Goal: Task Accomplishment & Management: Manage account settings

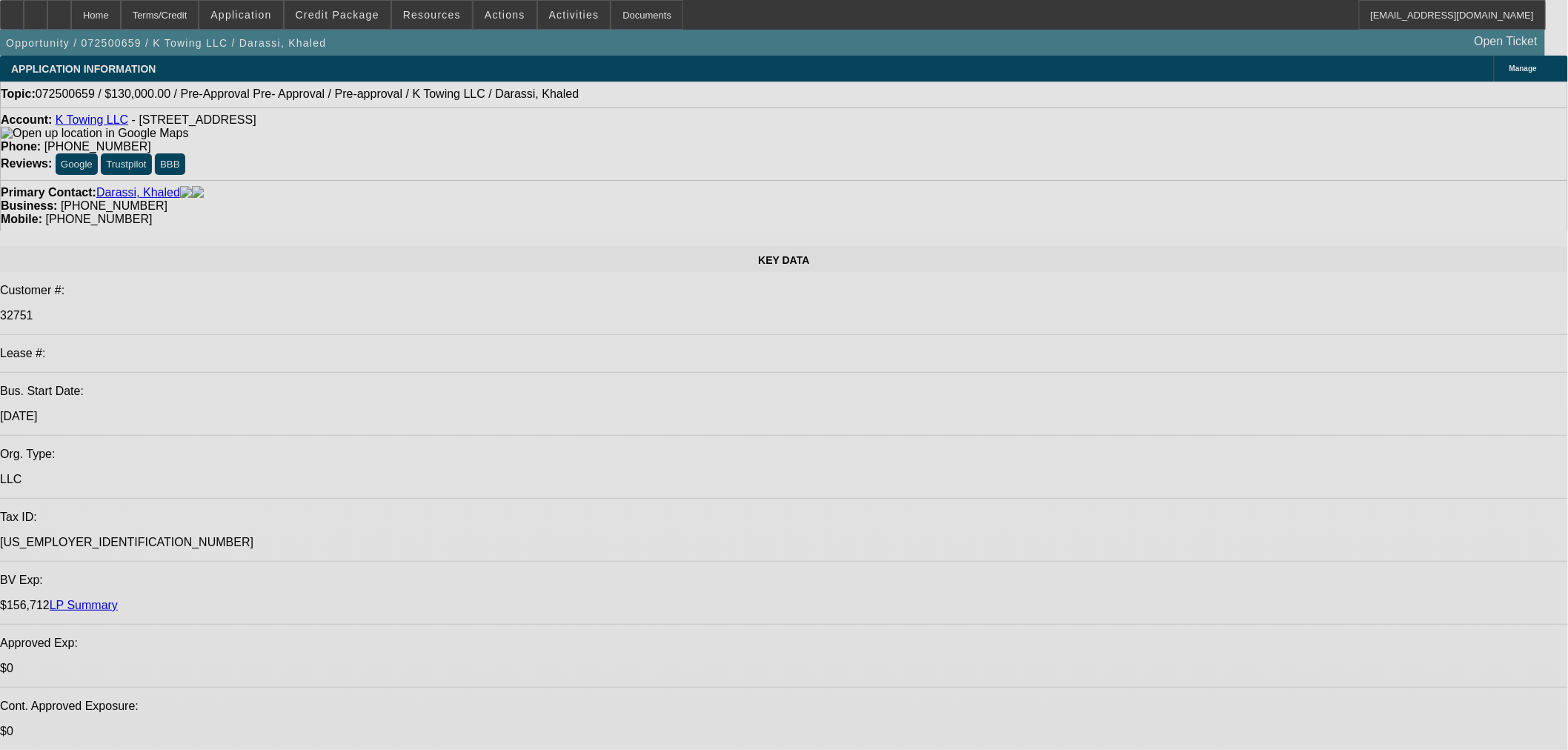
select select "0"
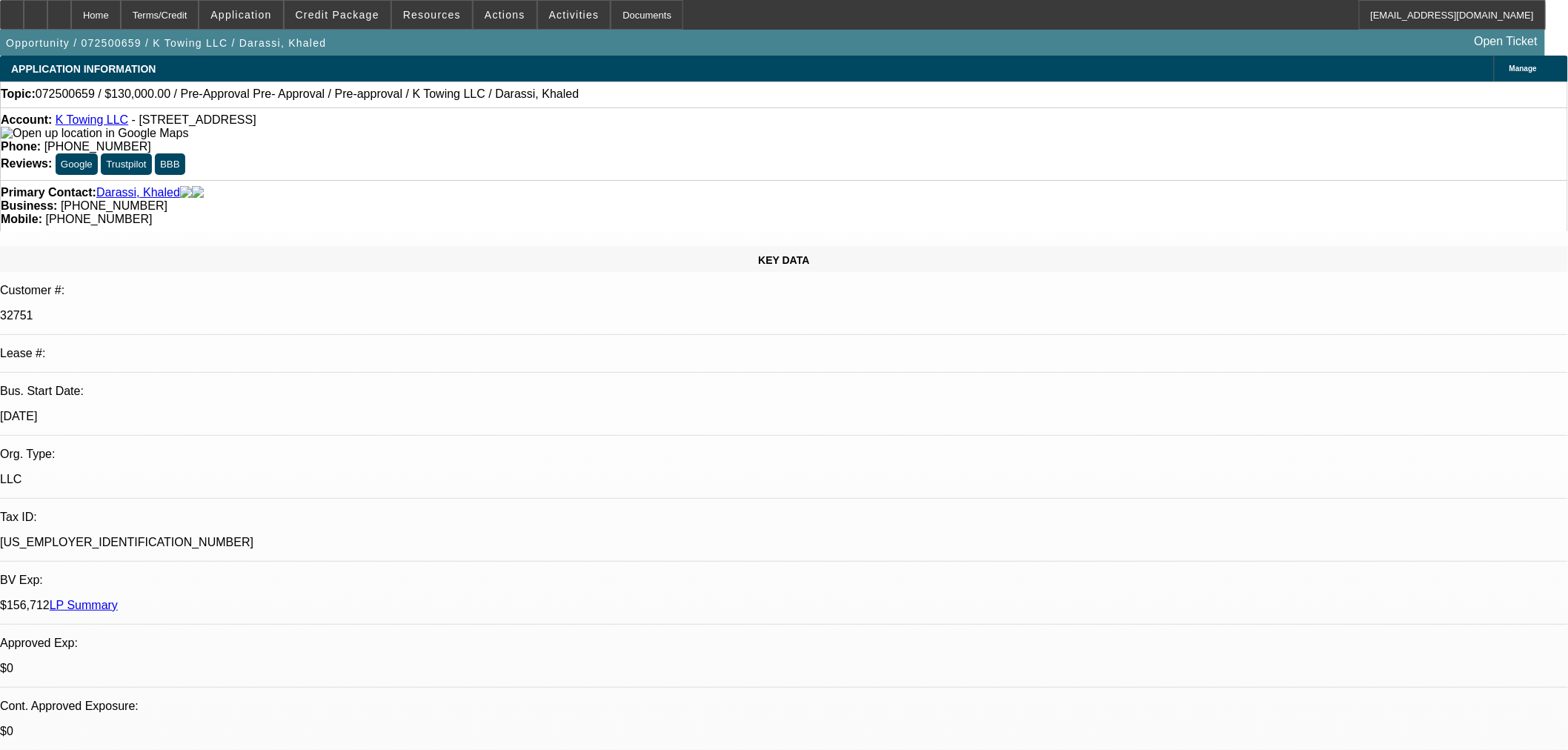
select select "0"
select select "6"
select select "0"
select select "2"
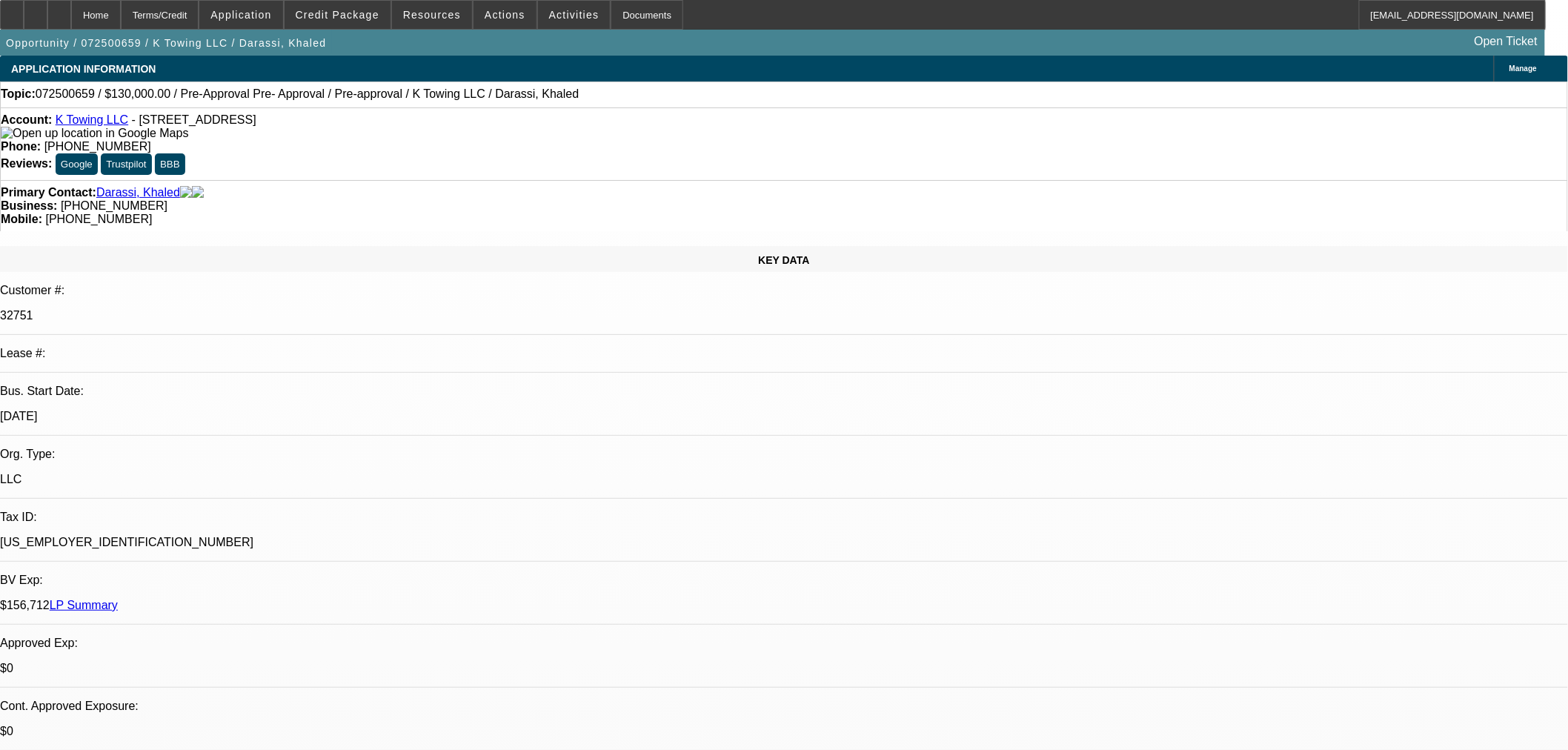
select select "2"
select select "0"
select select "6"
select select "0"
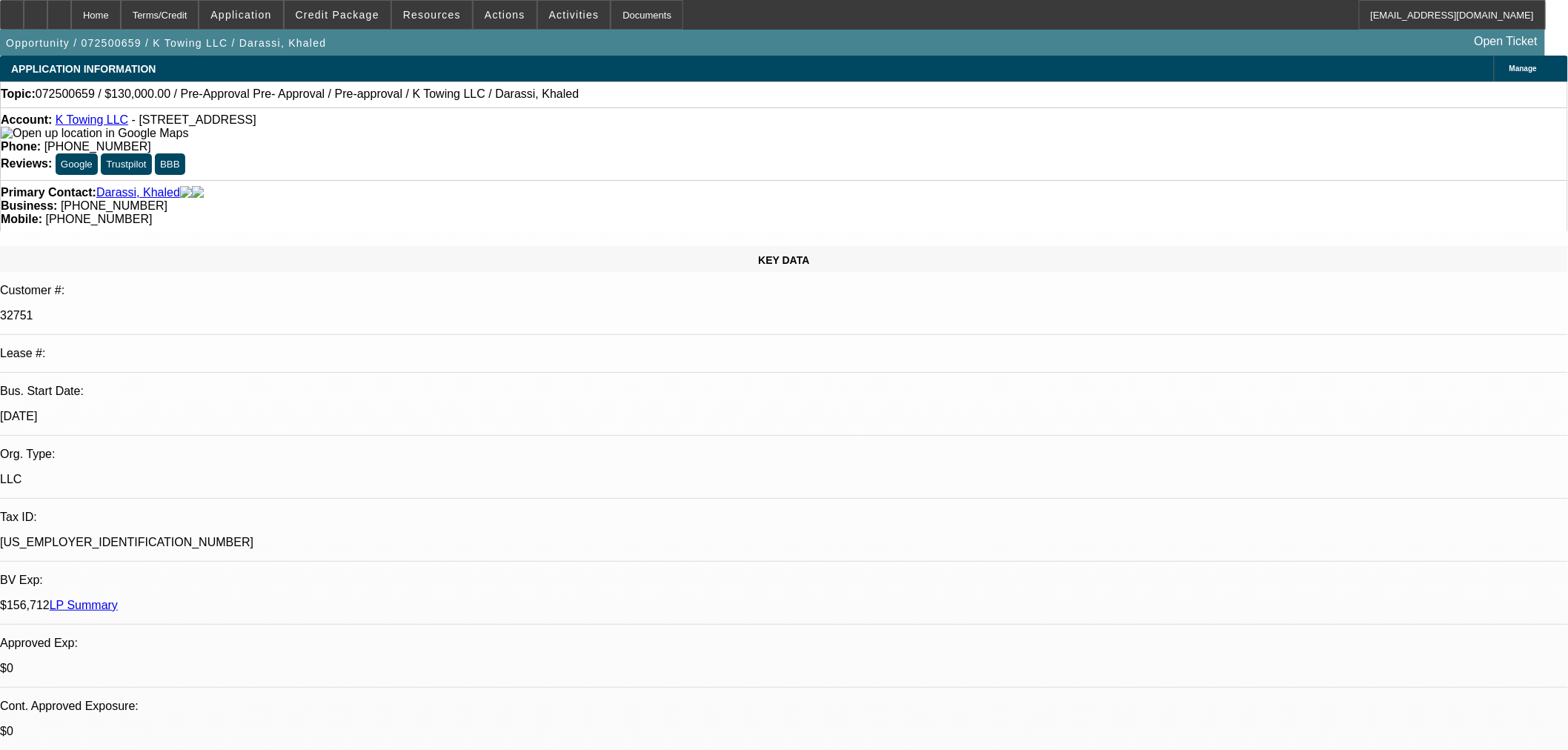
select select "2"
select select "0"
select select "1"
select select "0"
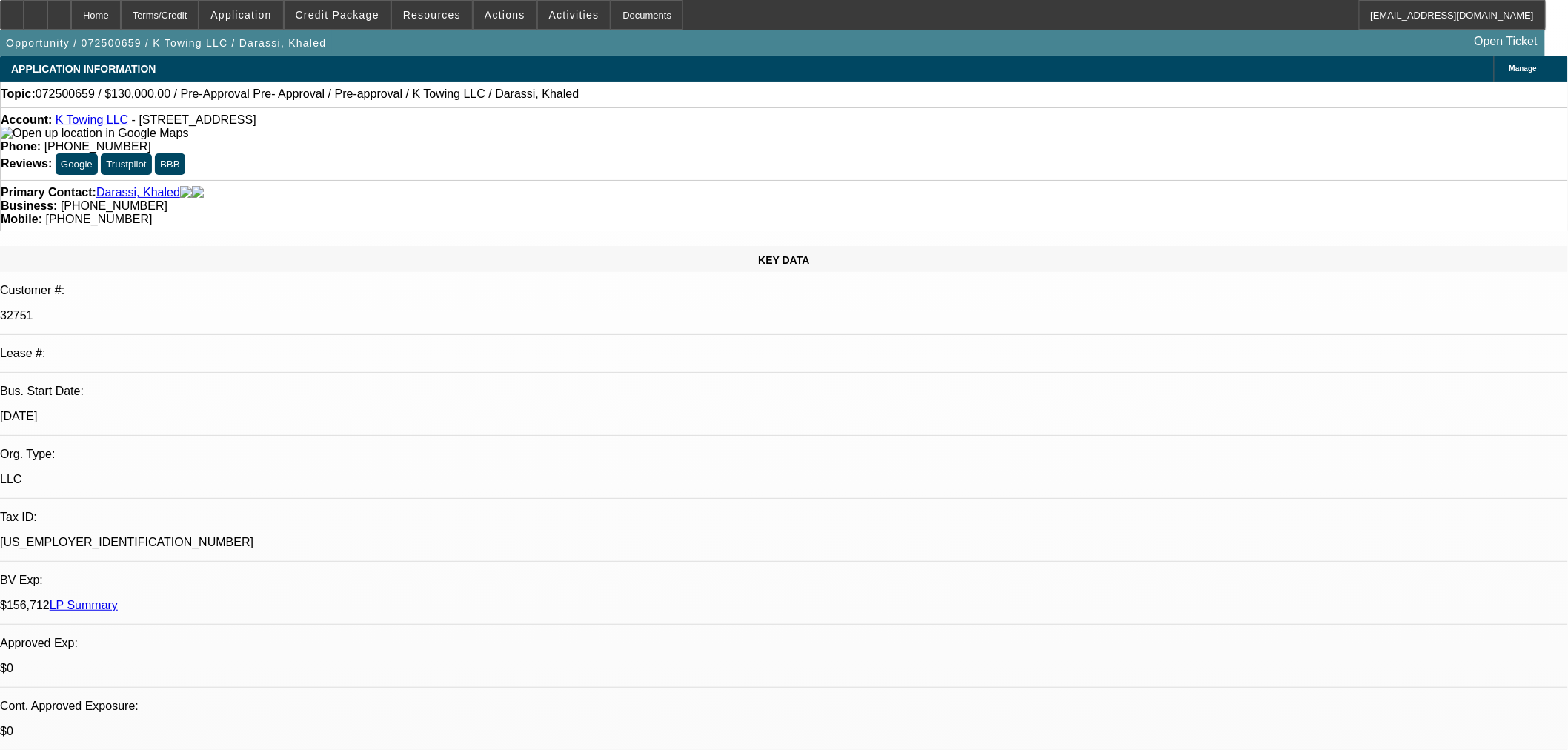
select select "2"
select select "0"
select select "1"
click at [59, 10] on icon at bounding box center [59, 10] width 0 height 0
select select "0"
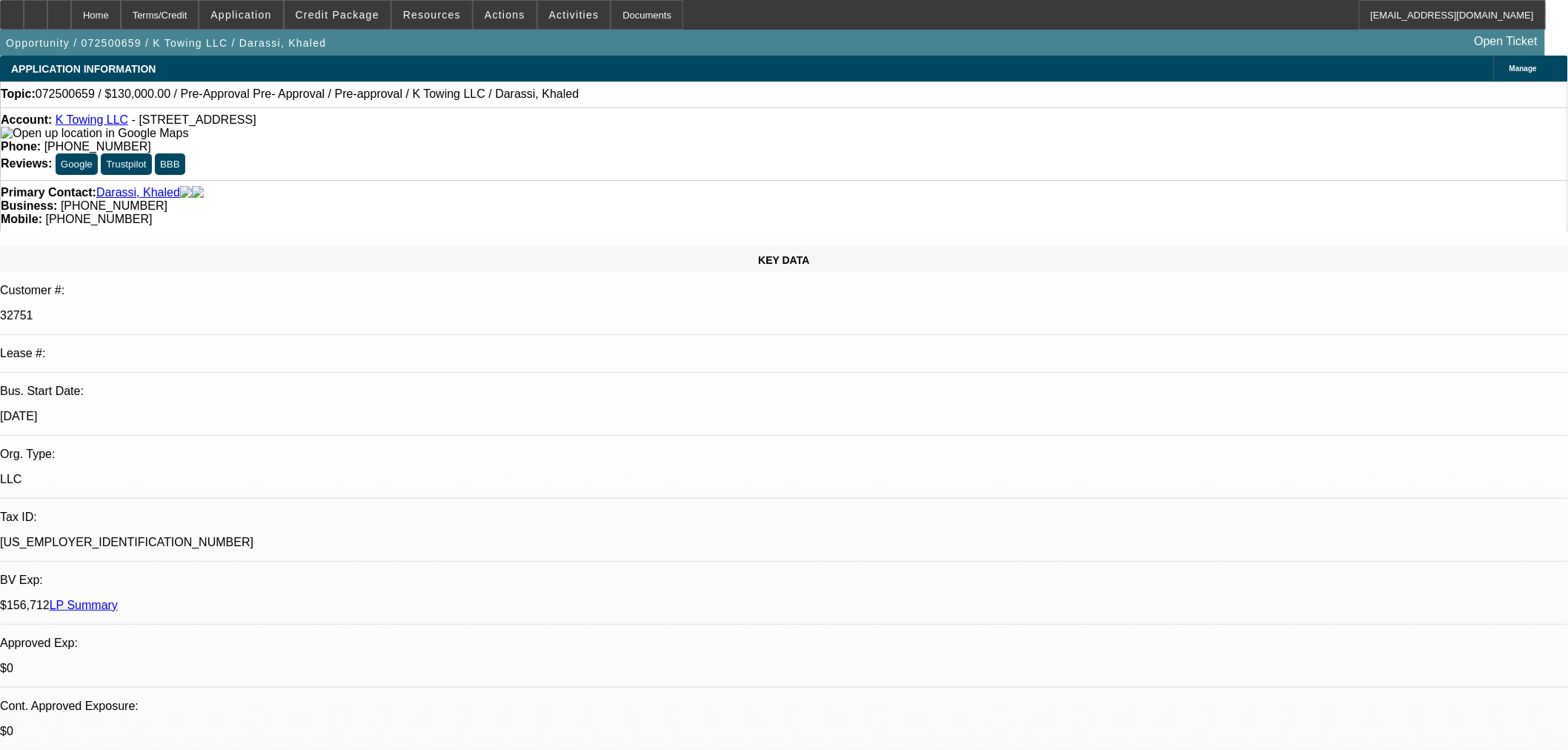
select select "0"
select select "6"
select select "0"
select select "2"
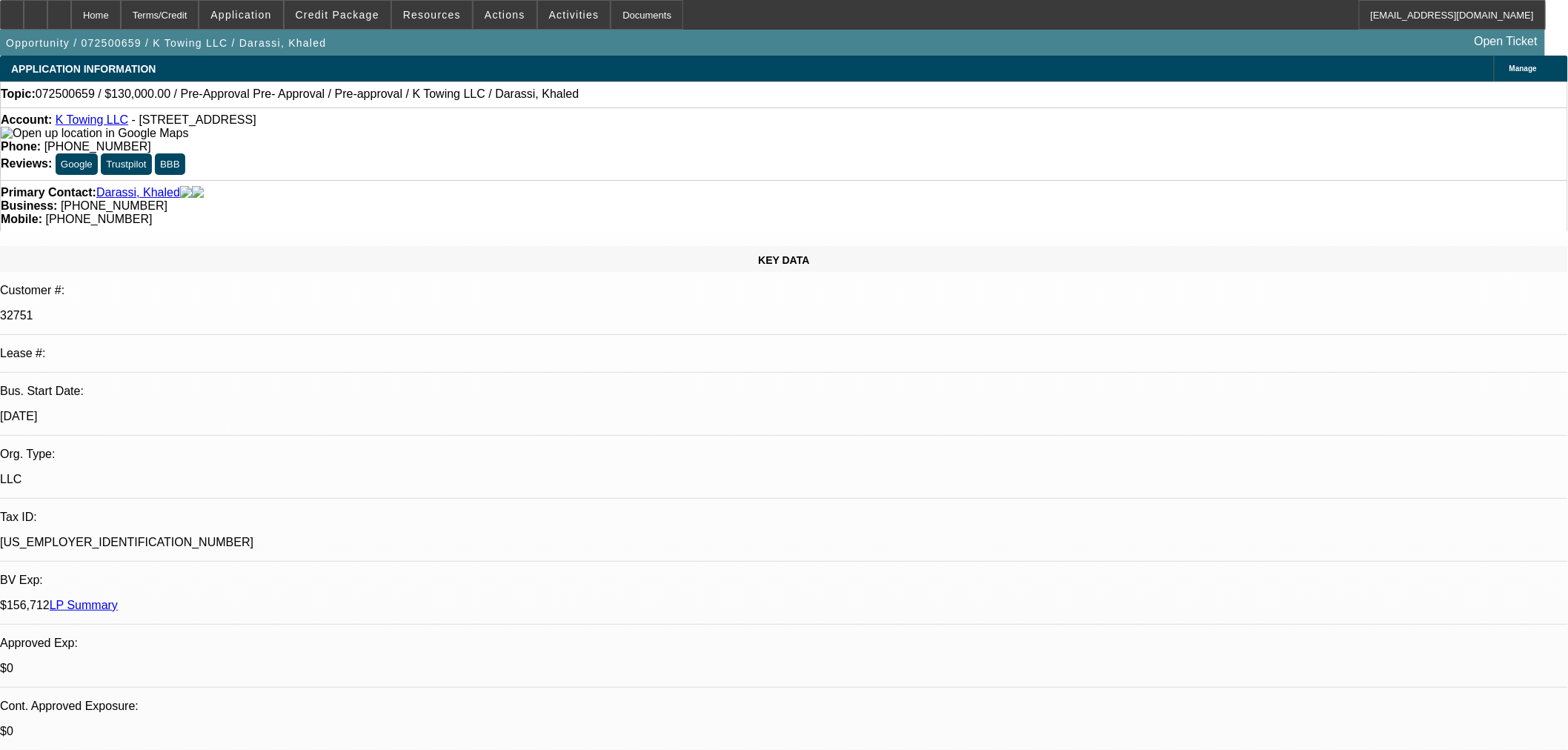
select select "2"
select select "0"
select select "6"
select select "0"
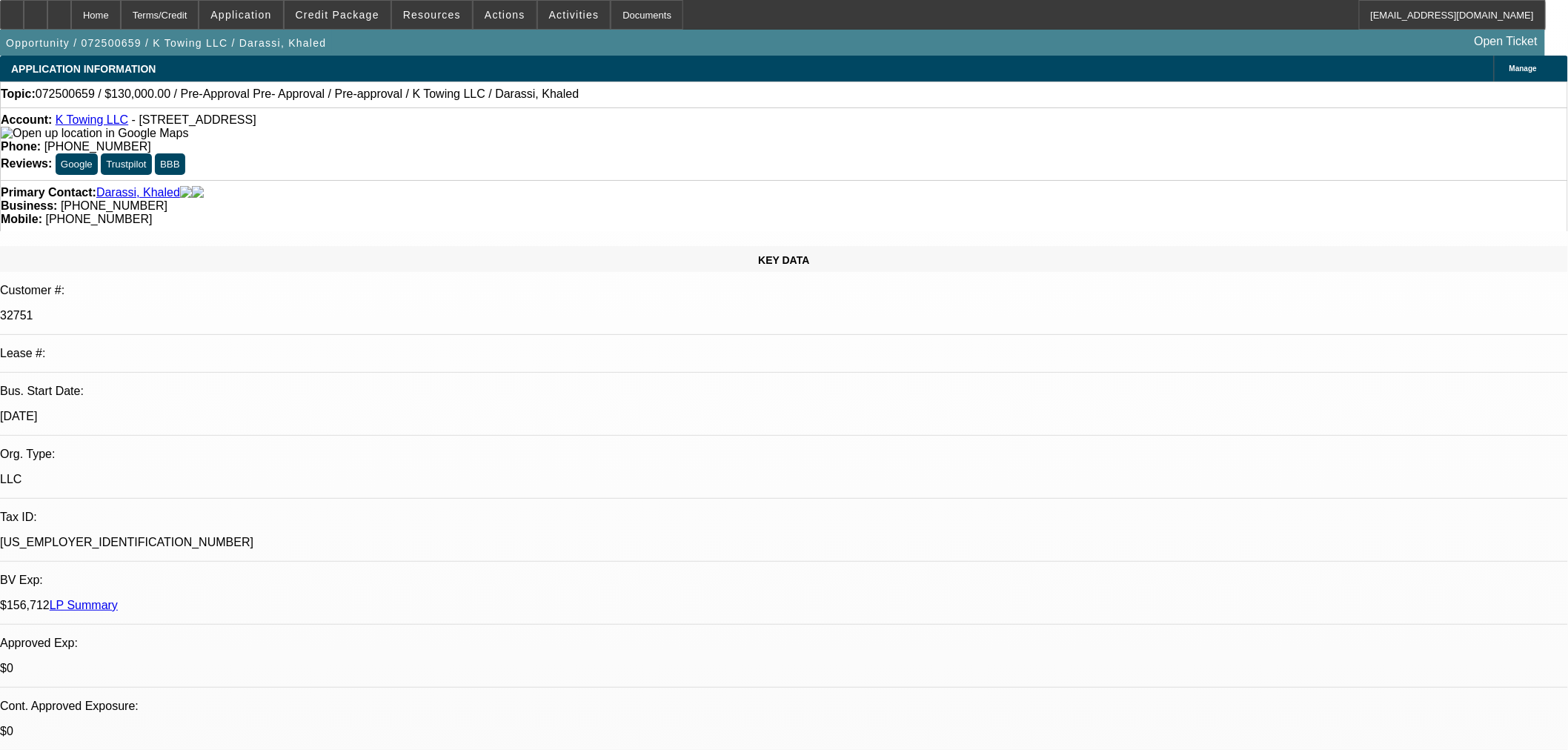
select select "2"
select select "0"
select select "1"
select select "0"
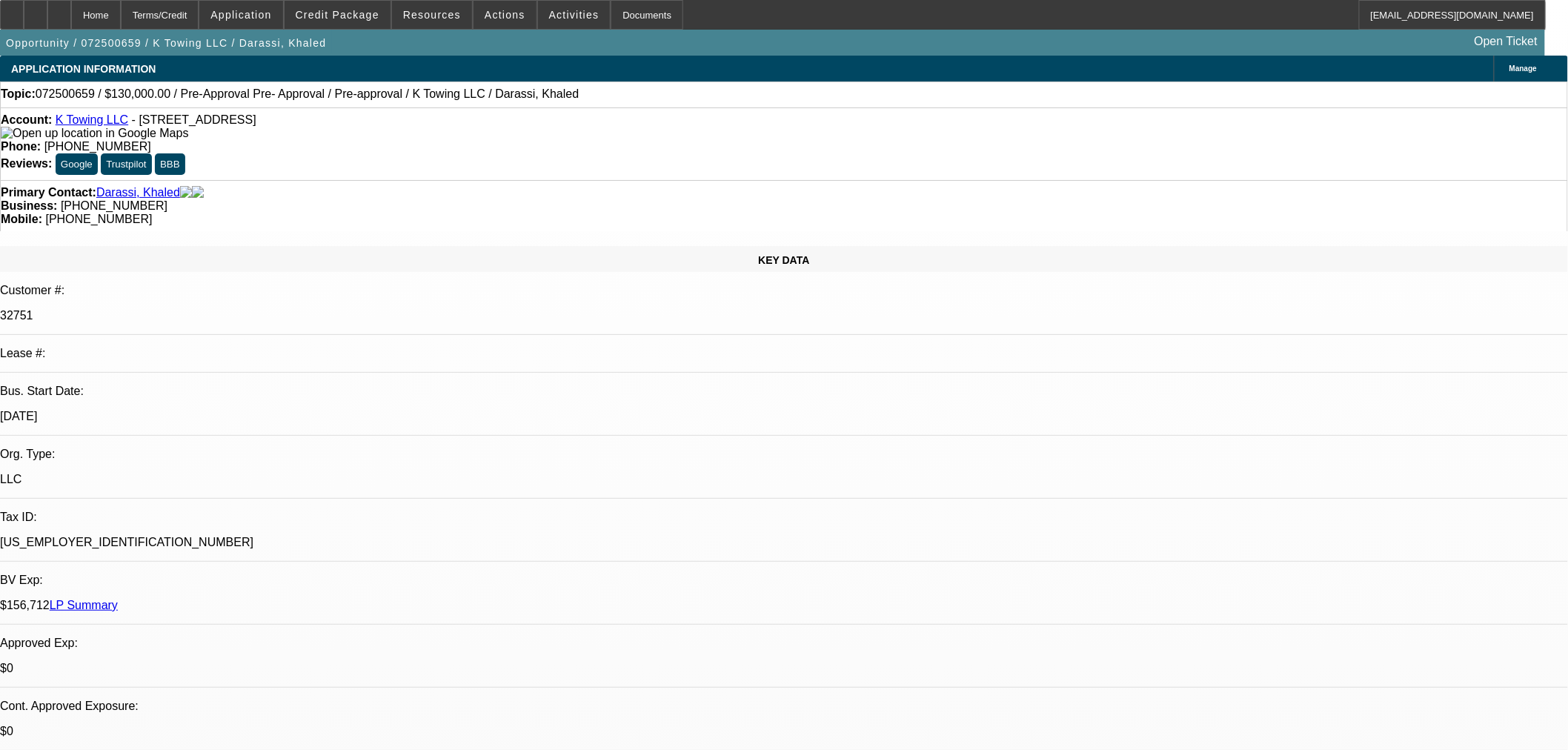
select select "2"
select select "0"
select select "1"
select select "0"
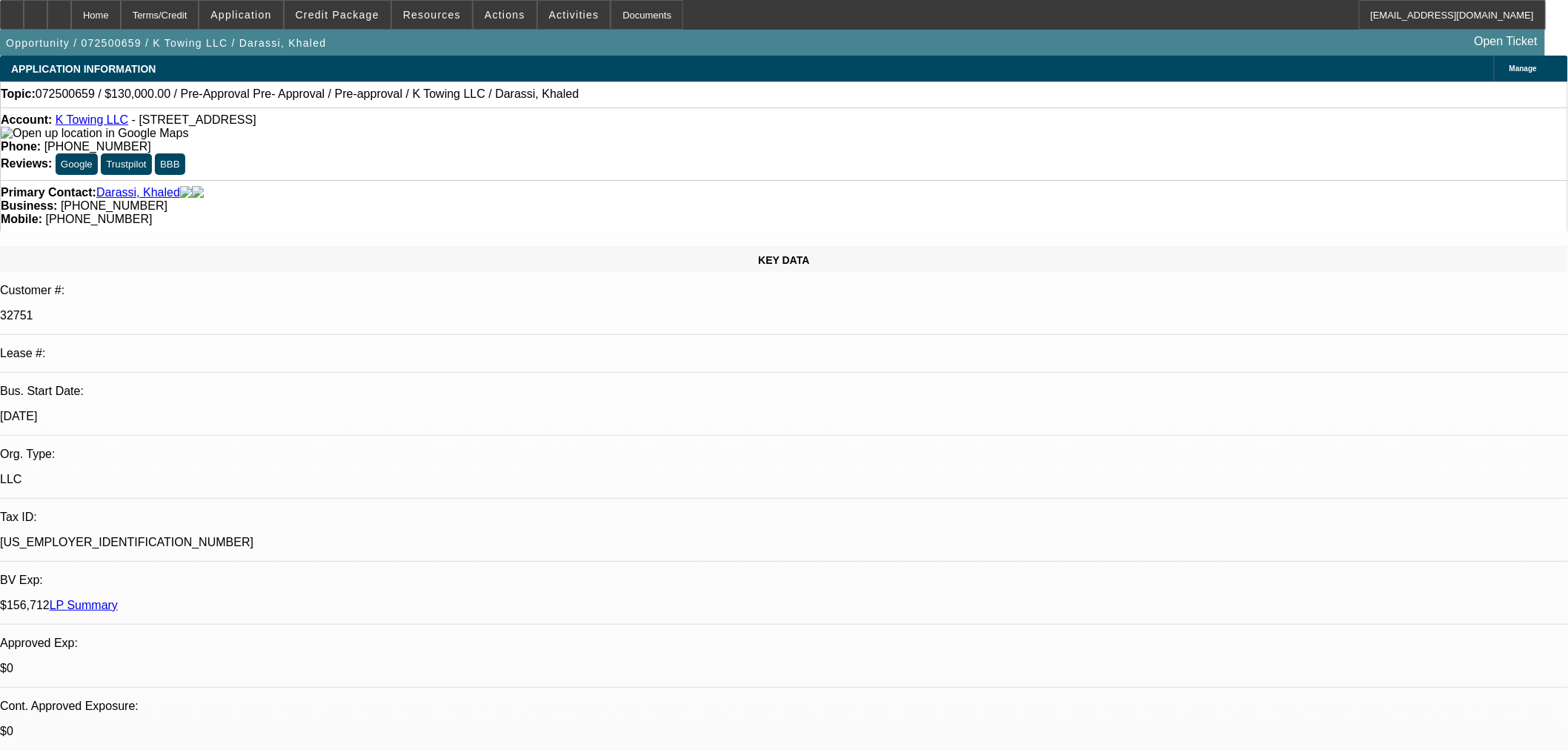
select select "0"
select select "6"
select select "0"
select select "2"
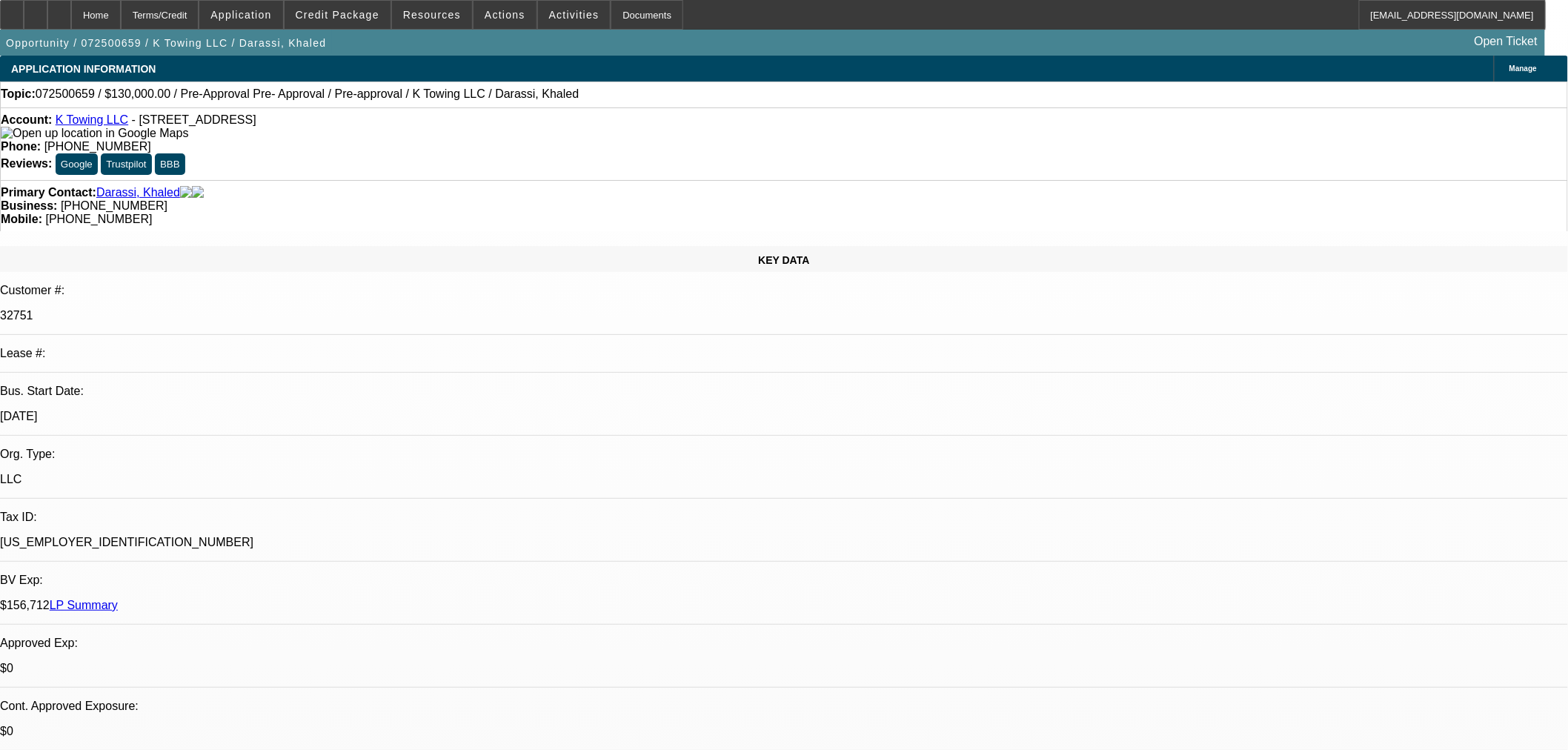
select select "0"
select select "6"
select select "0"
select select "2"
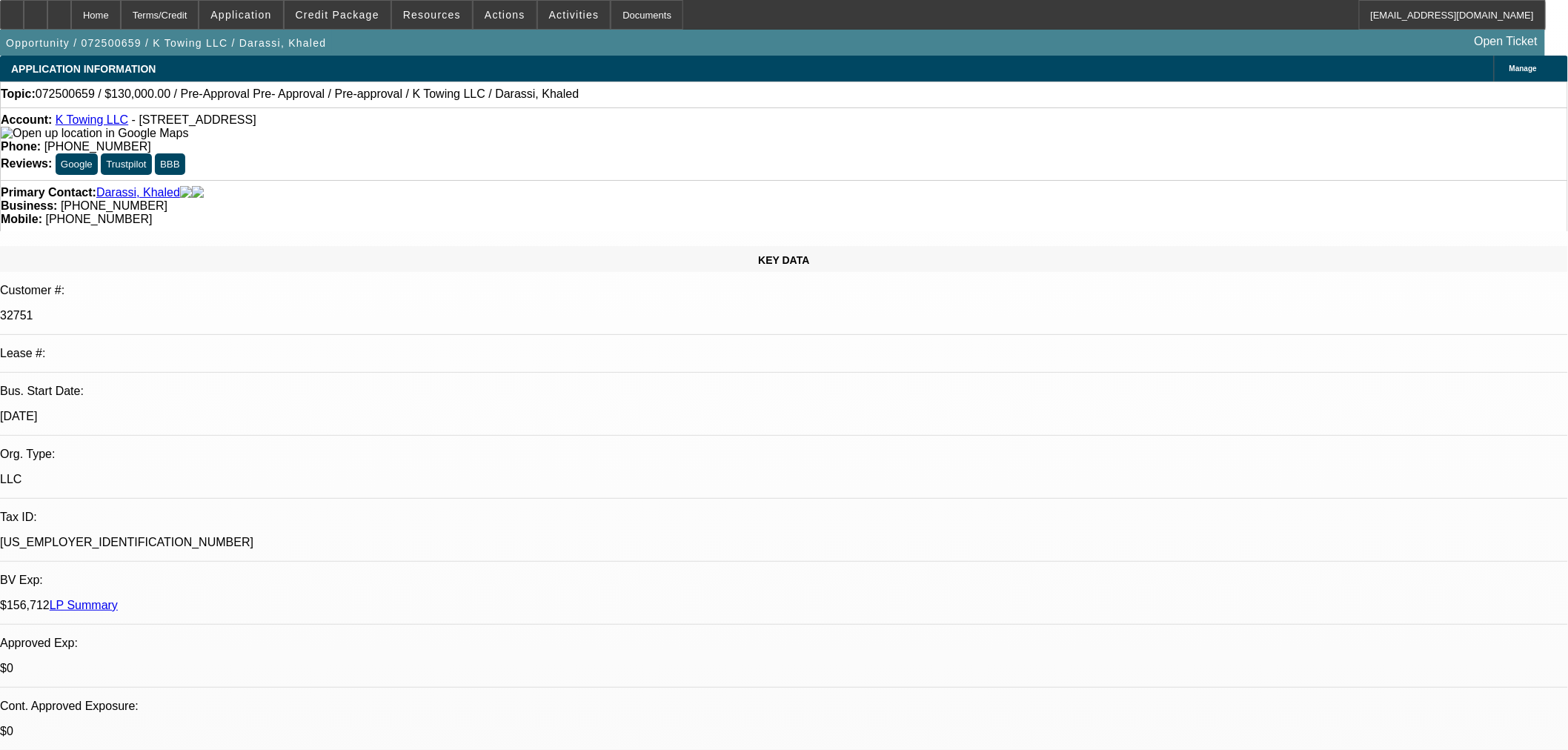
select select "0"
select select "1"
select select "0"
select select "2"
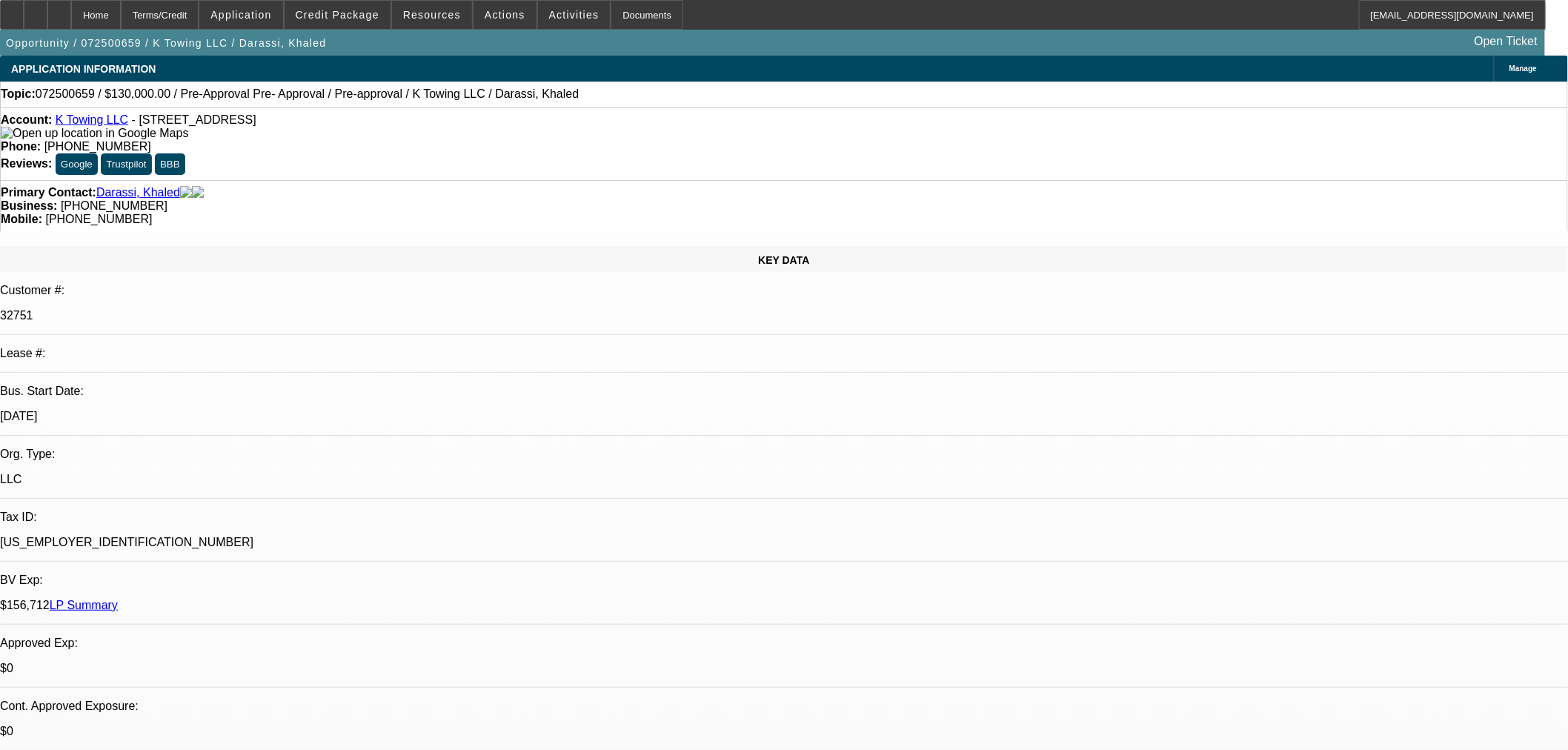
select select "0"
select select "1"
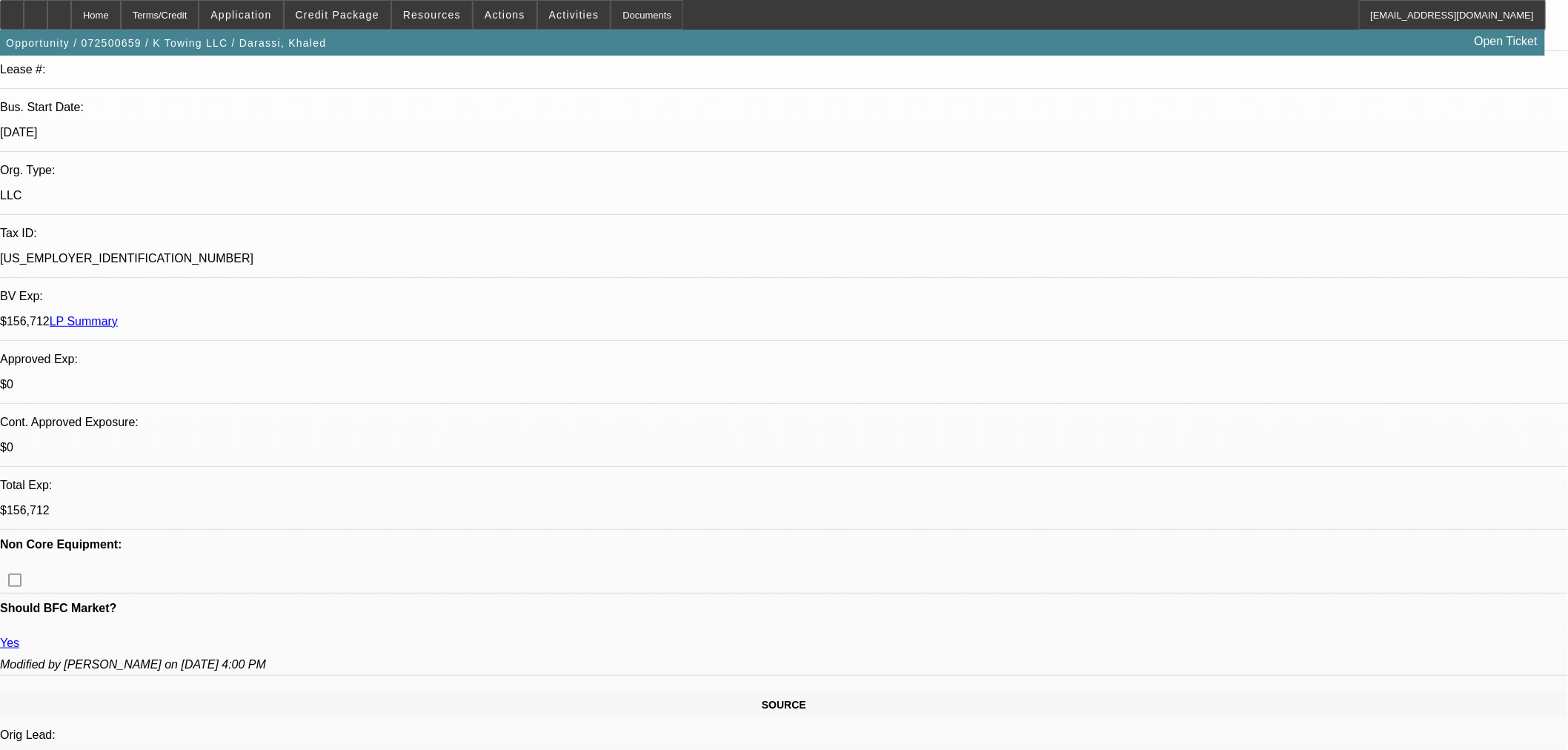
scroll to position [164, 0]
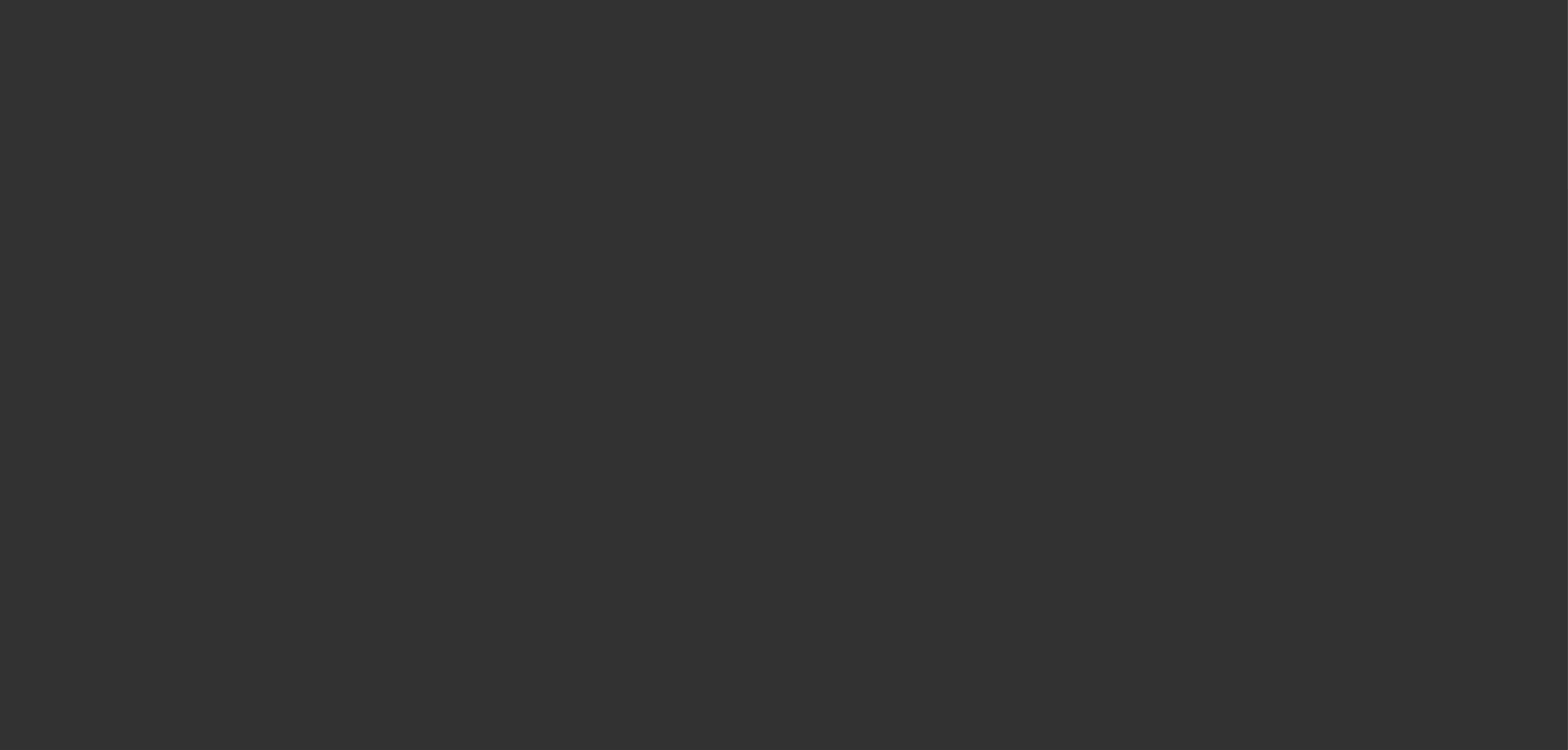
scroll to position [0, 0]
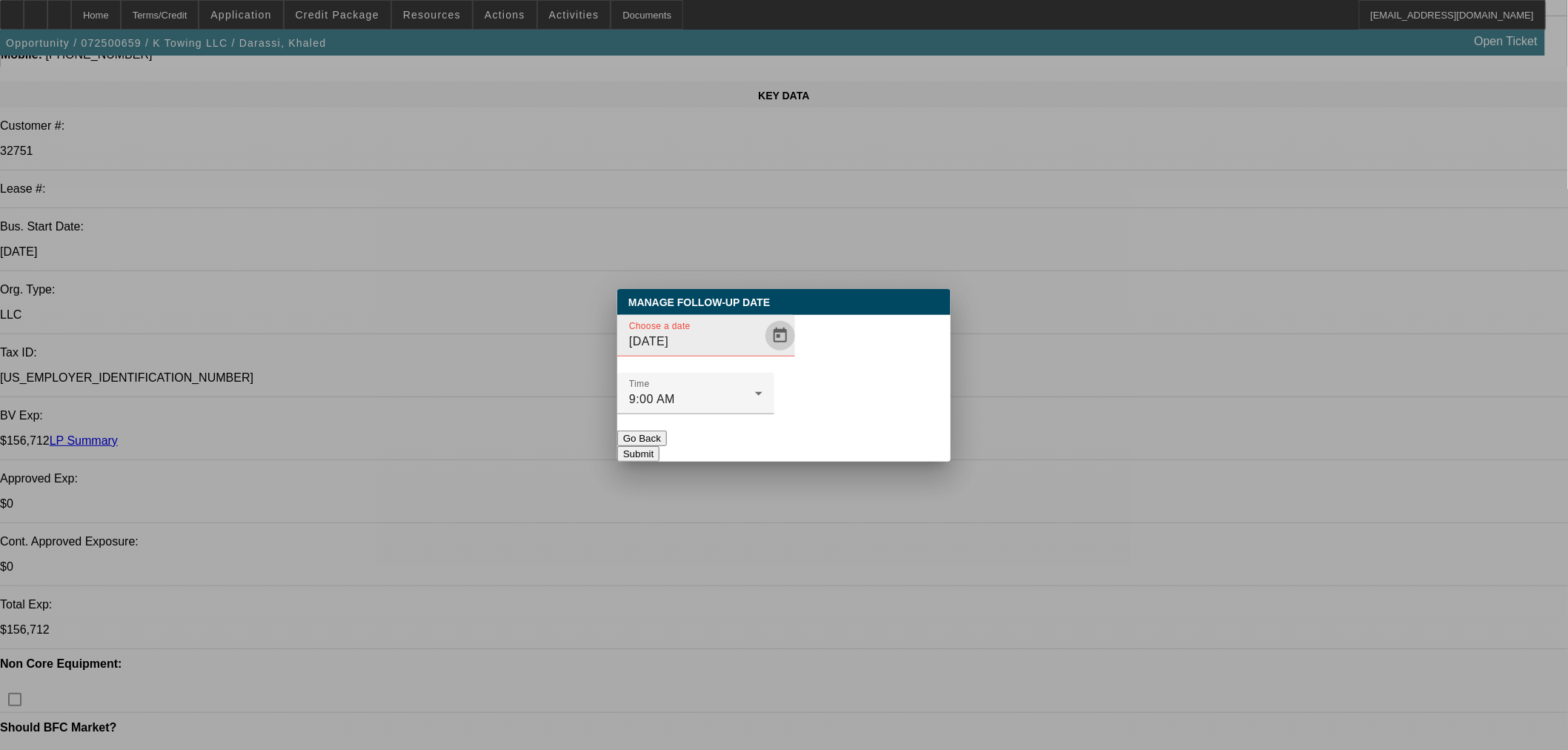
click at [766, 350] on button "Open calendar" at bounding box center [781, 335] width 30 height 30
click at [762, 353] on span "Open calendar" at bounding box center [780, 335] width 35 height 35
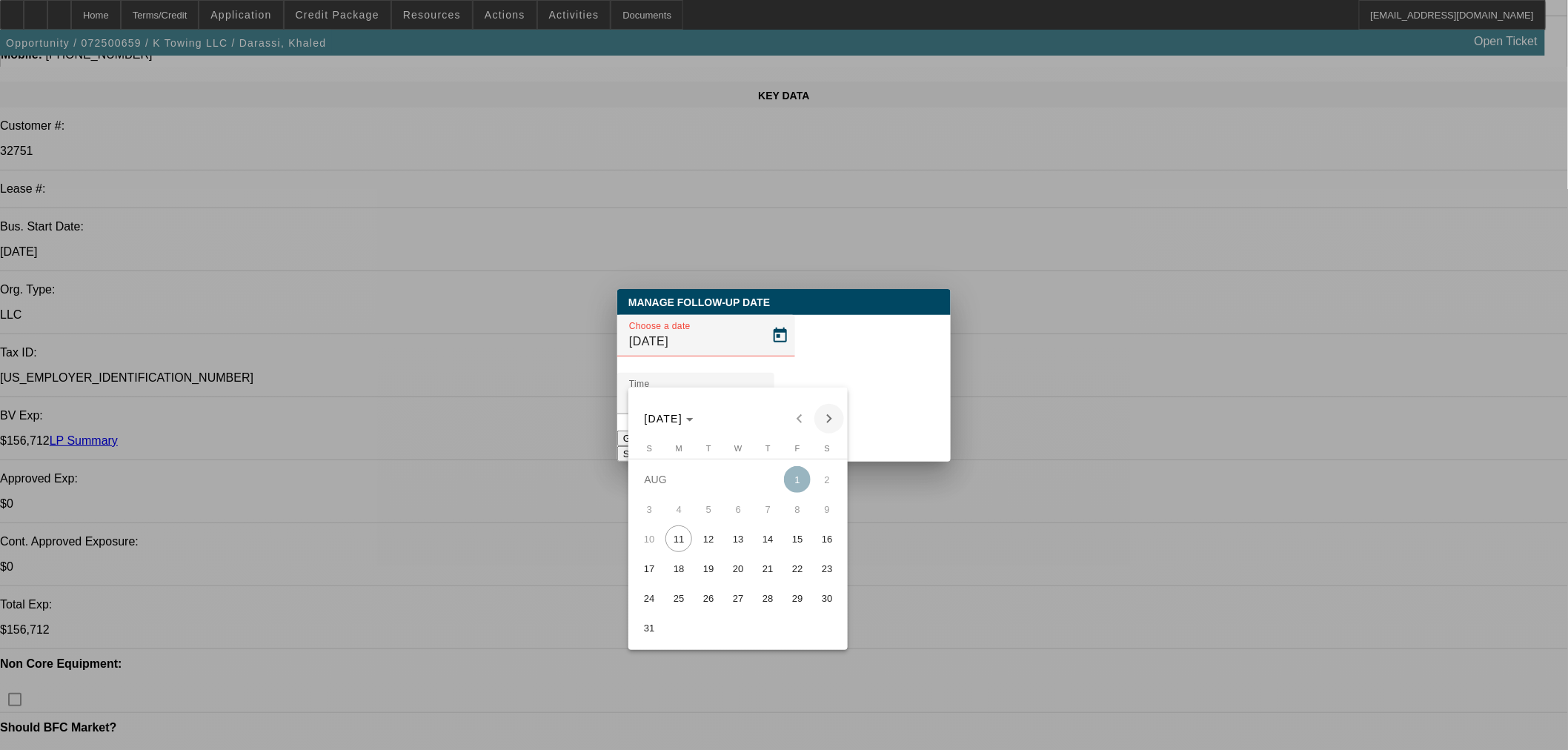
click at [709, 537] on span "12" at bounding box center [708, 538] width 26 height 26
type input "8/12/2025"
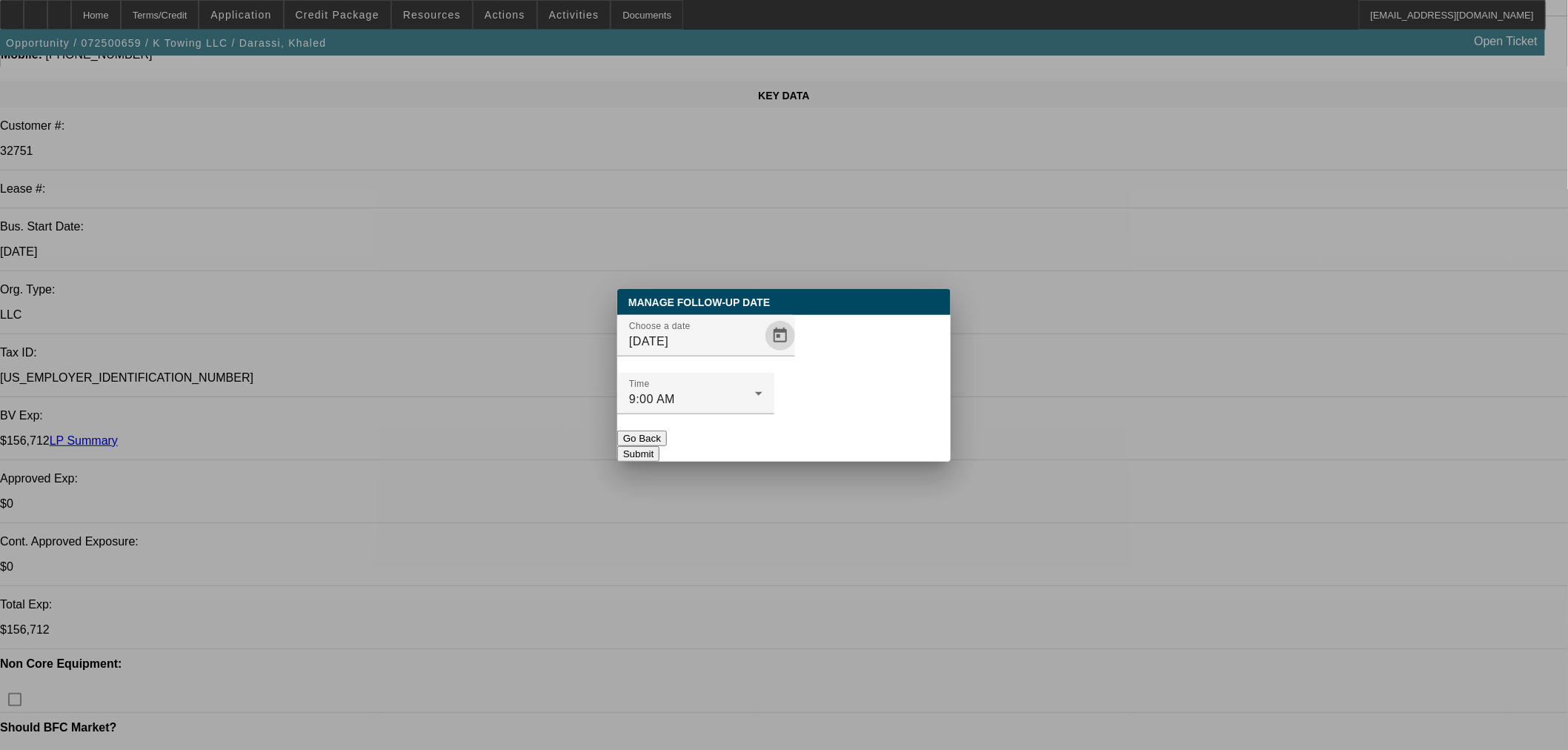
drag, startPoint x: 870, startPoint y: 420, endPoint x: 846, endPoint y: 391, distance: 37.6
click at [660, 446] on button "Submit" at bounding box center [639, 454] width 42 height 16
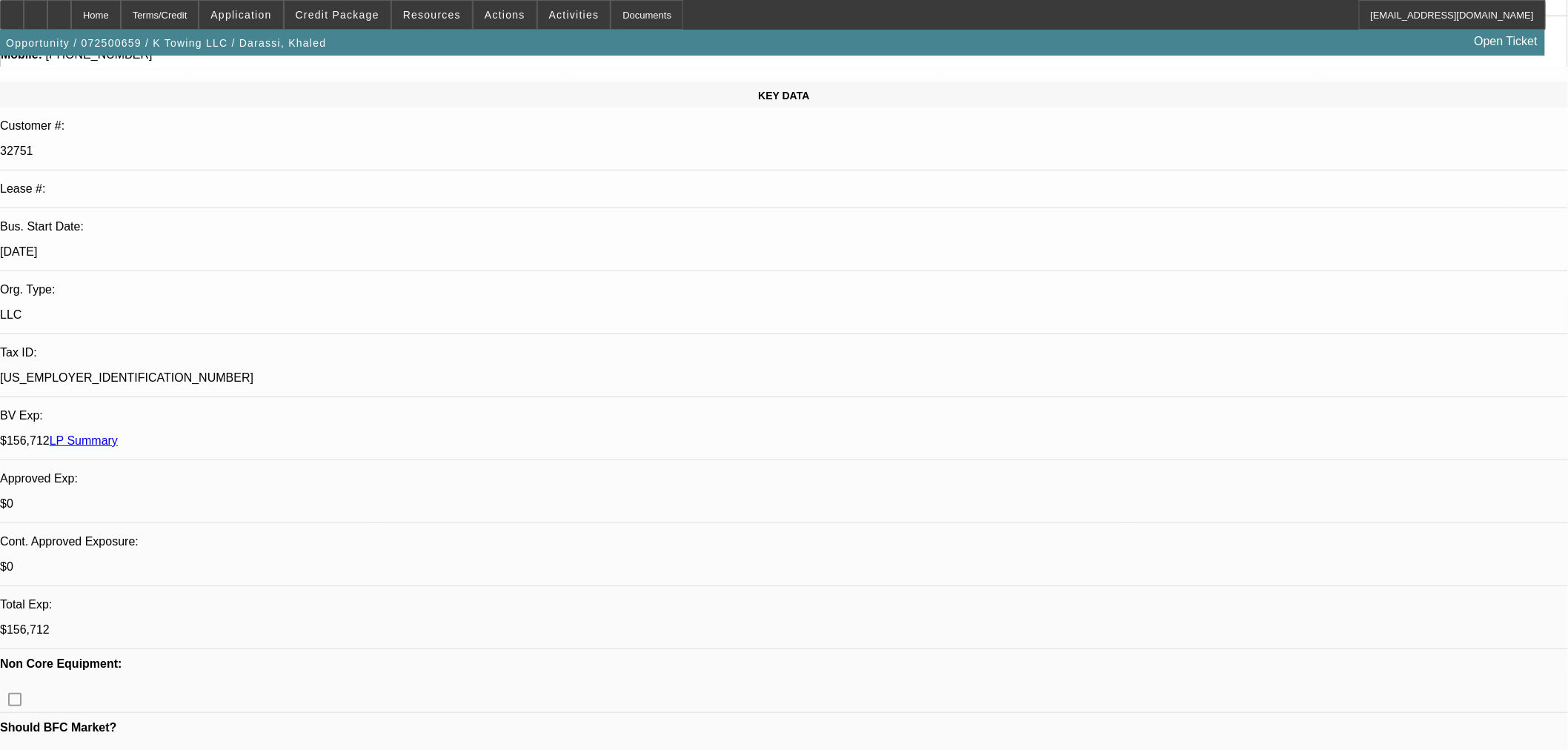
scroll to position [164, 0]
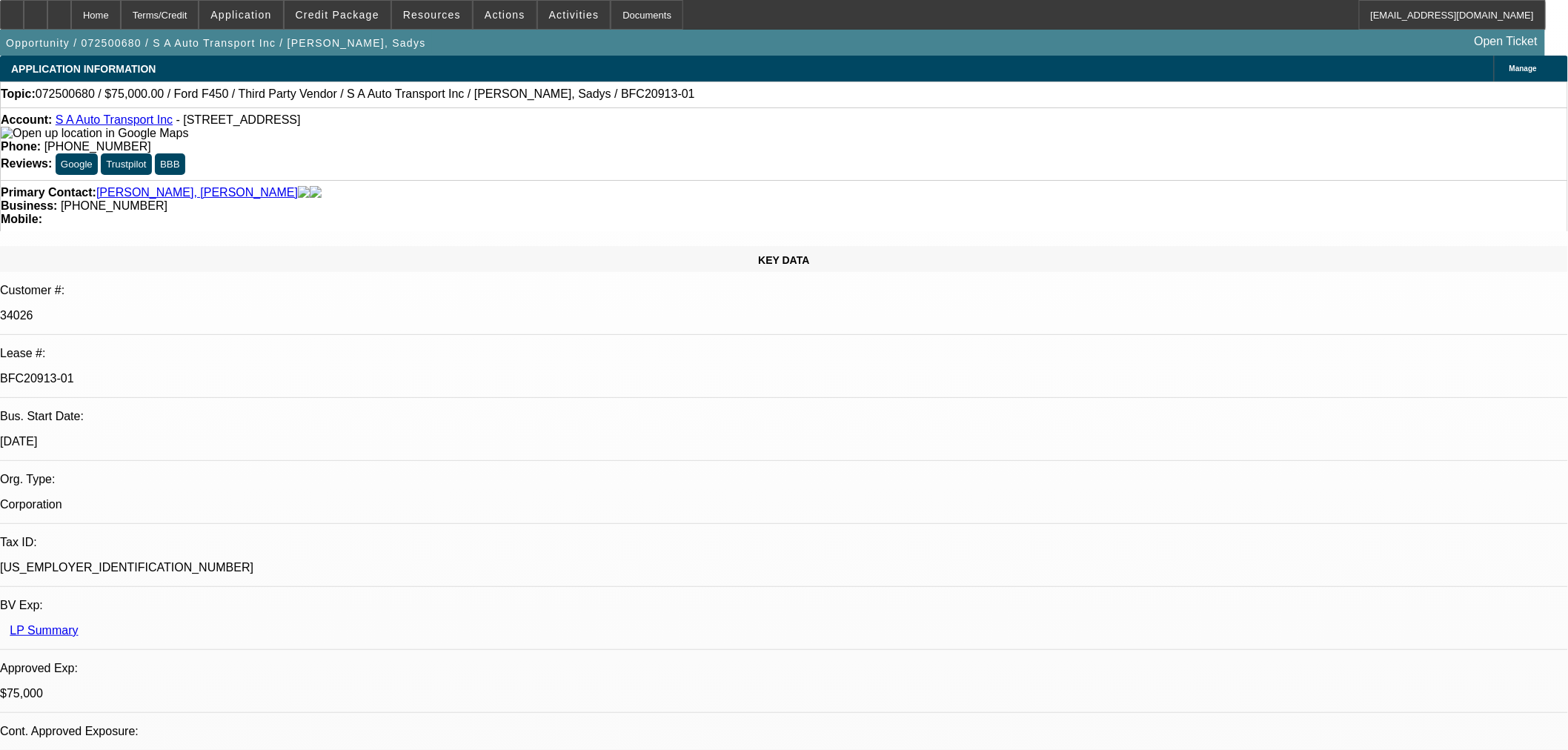
select select "0"
select select "2"
select select "0.1"
select select "4"
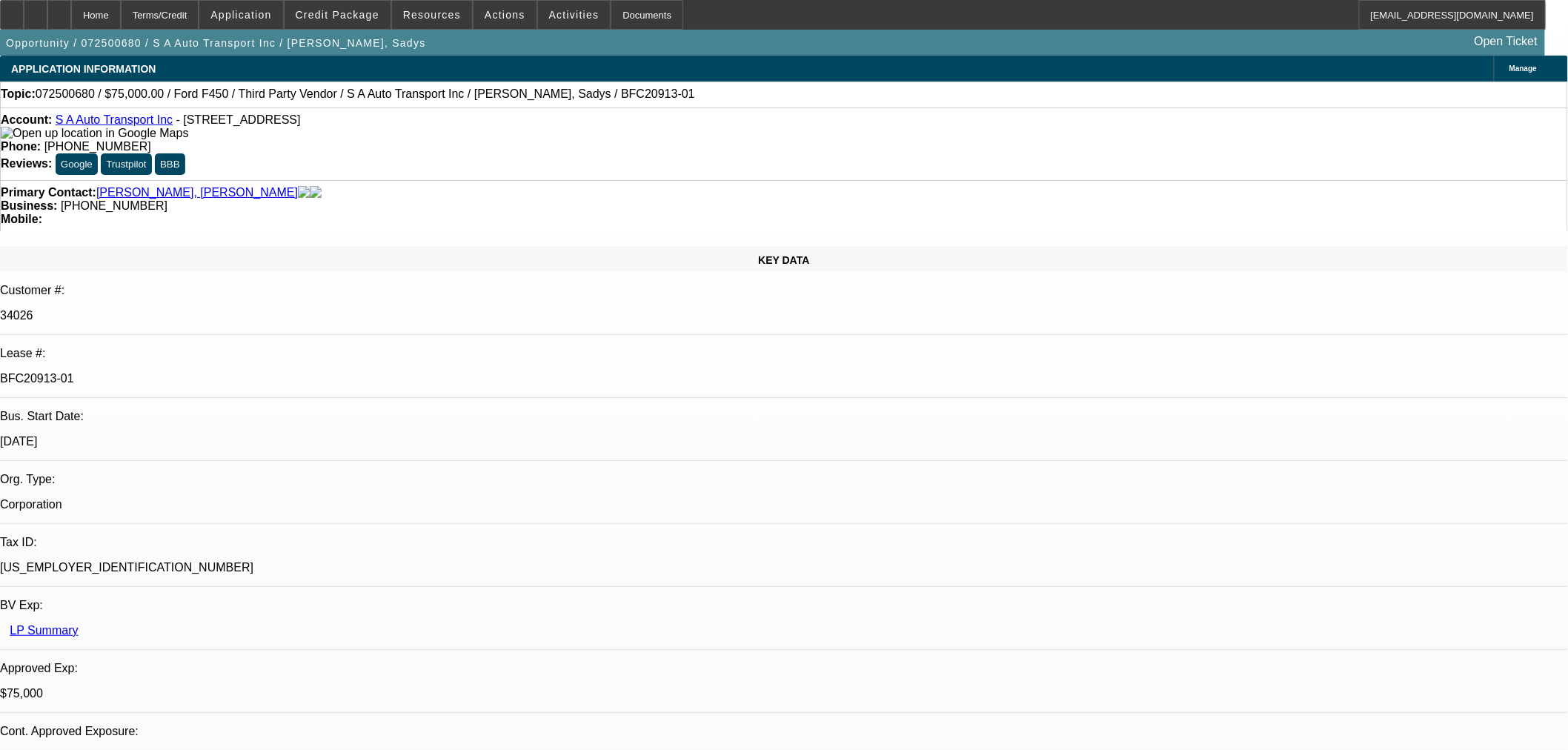
select select "0"
select select "6"
select select "0"
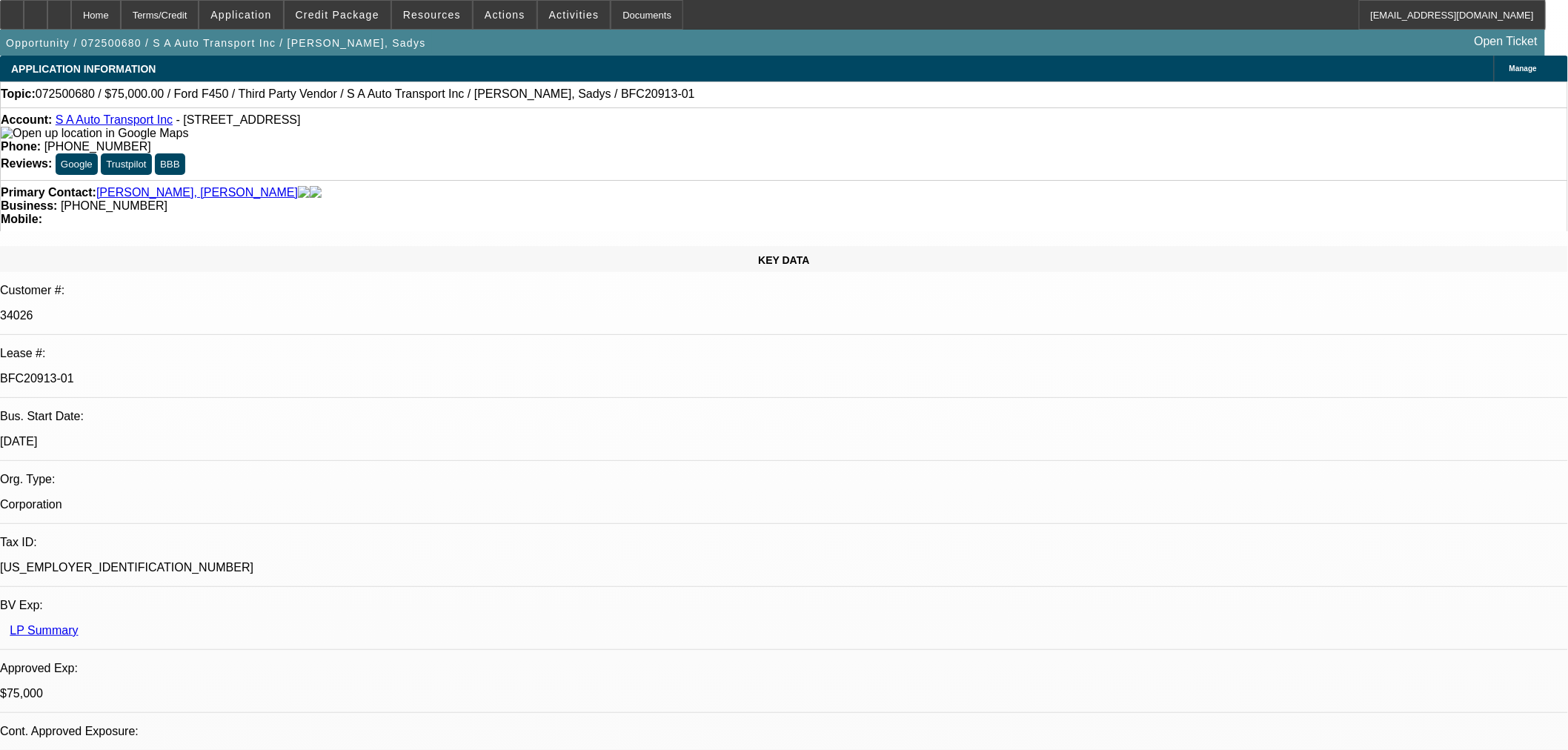
select select "0"
select select "0.1"
select select "4"
select select "0"
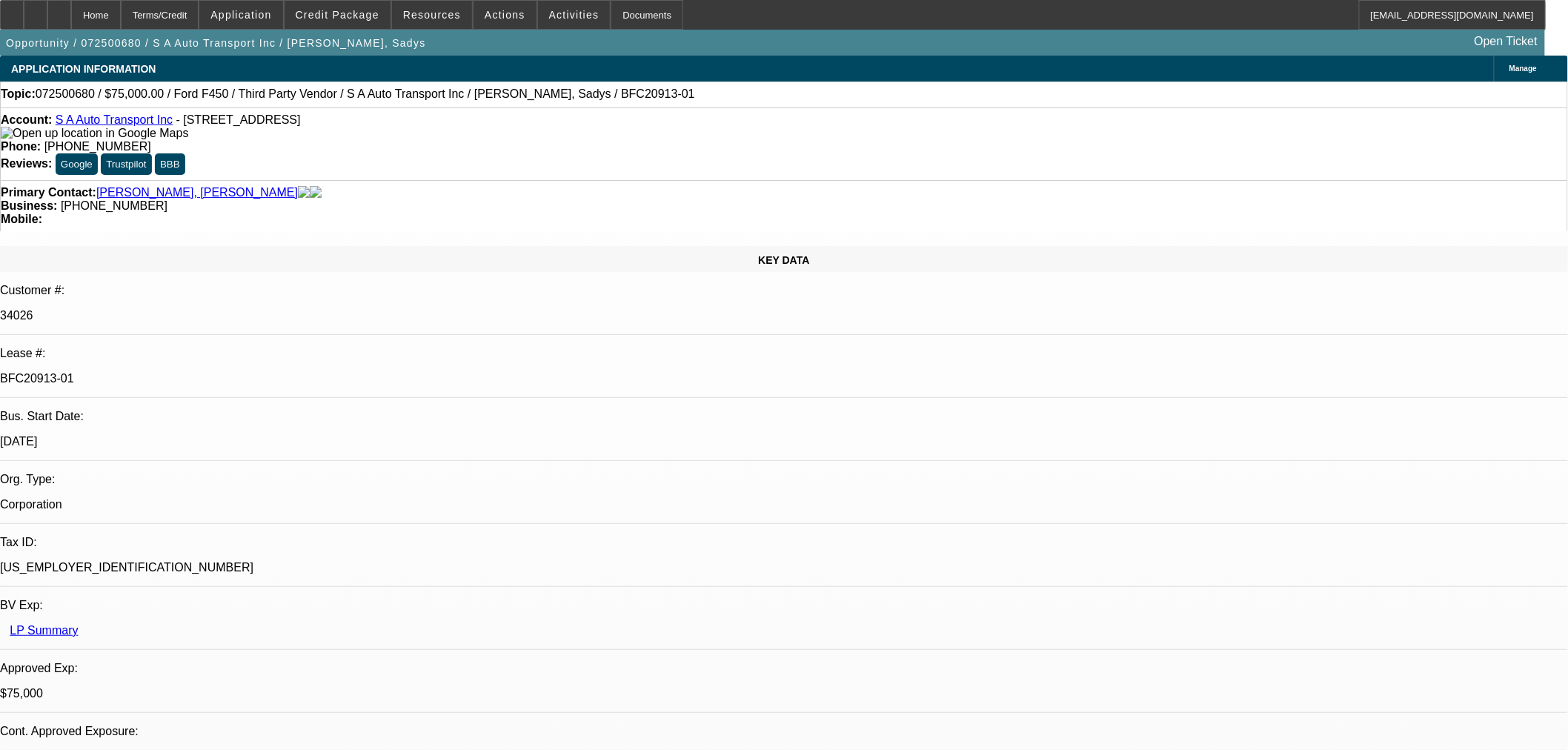
select select "0"
select select "6"
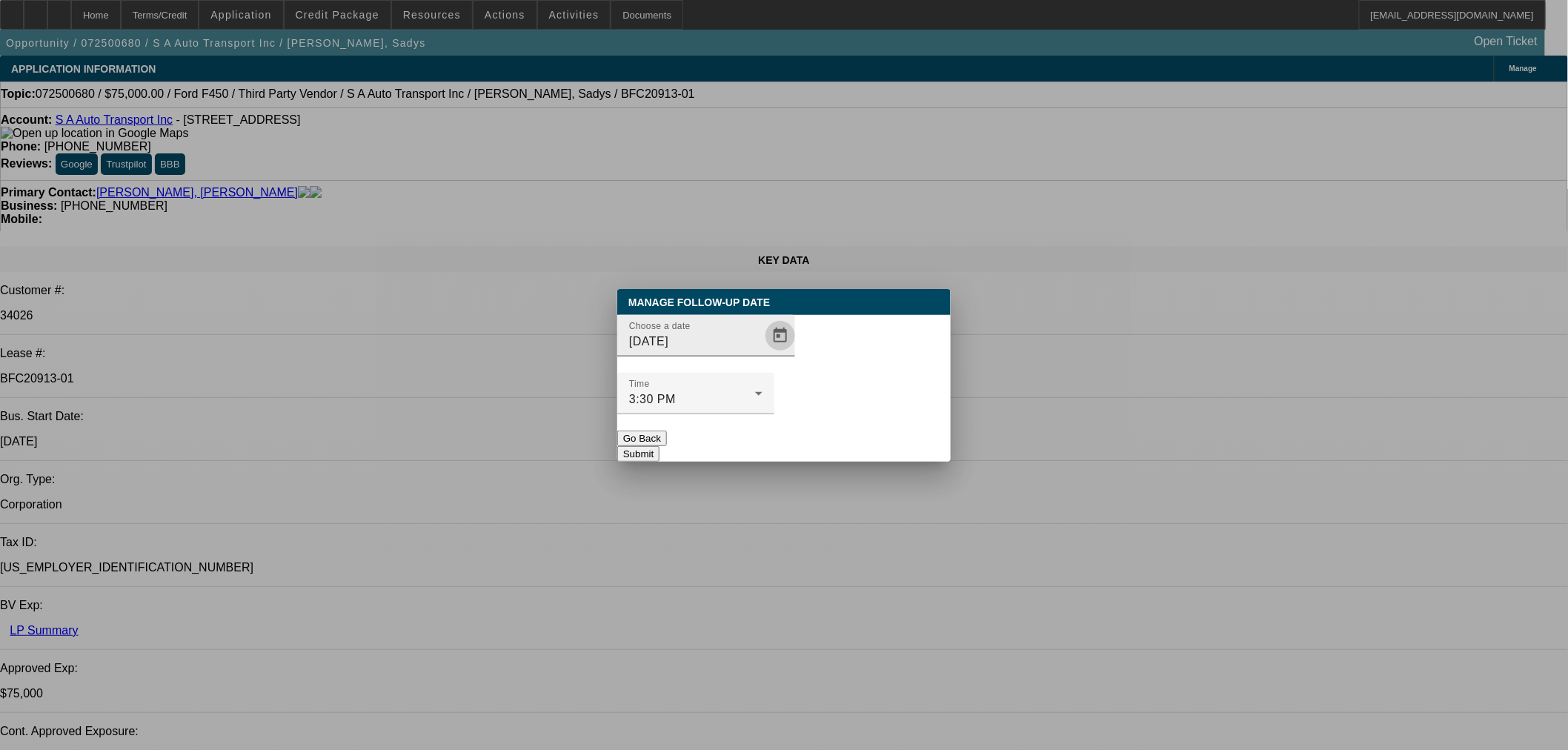
click at [762, 353] on span "Open calendar" at bounding box center [780, 335] width 35 height 35
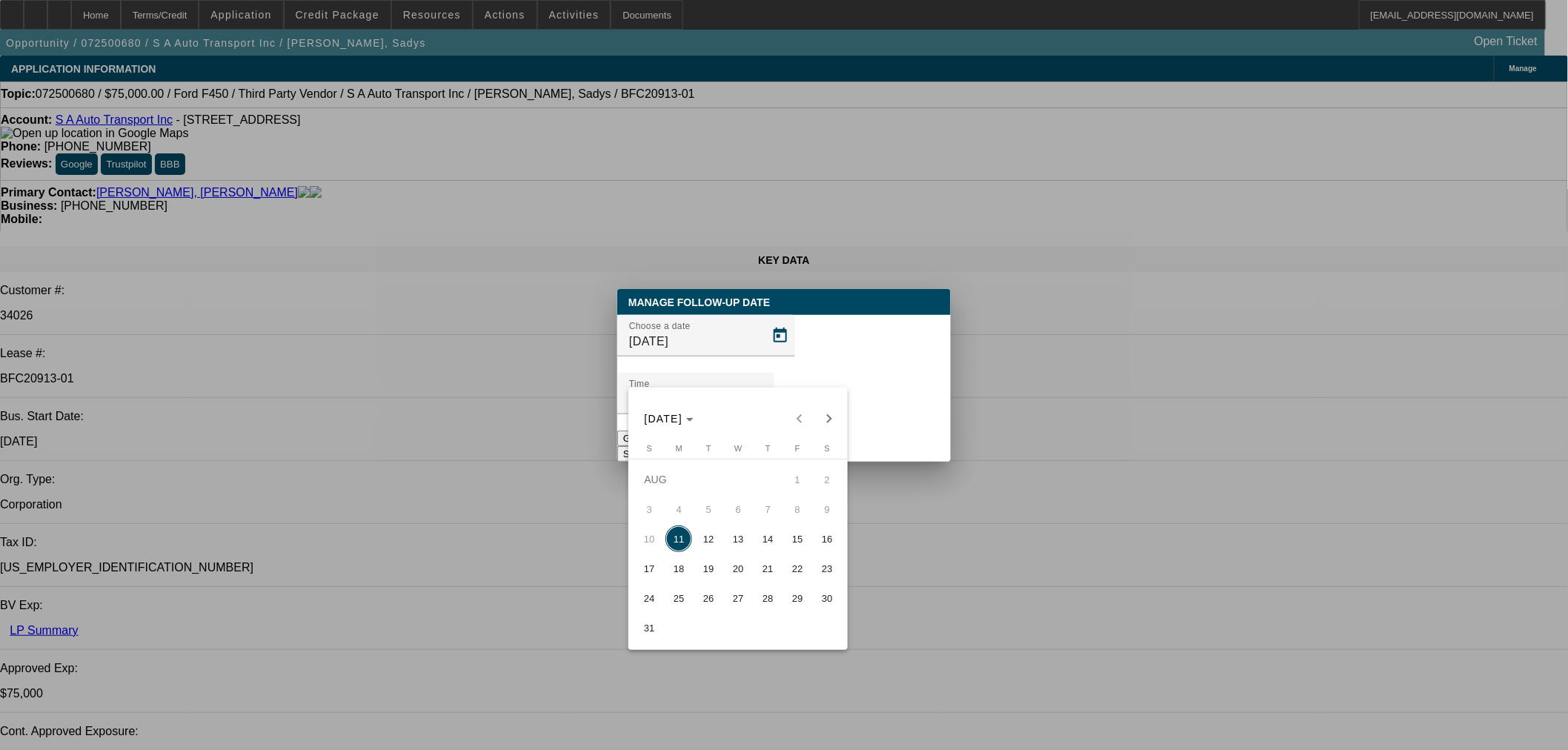
drag, startPoint x: 735, startPoint y: 533, endPoint x: 741, endPoint y: 505, distance: 28.6
click at [739, 529] on button "13" at bounding box center [738, 539] width 30 height 30
type input "8/13/2025"
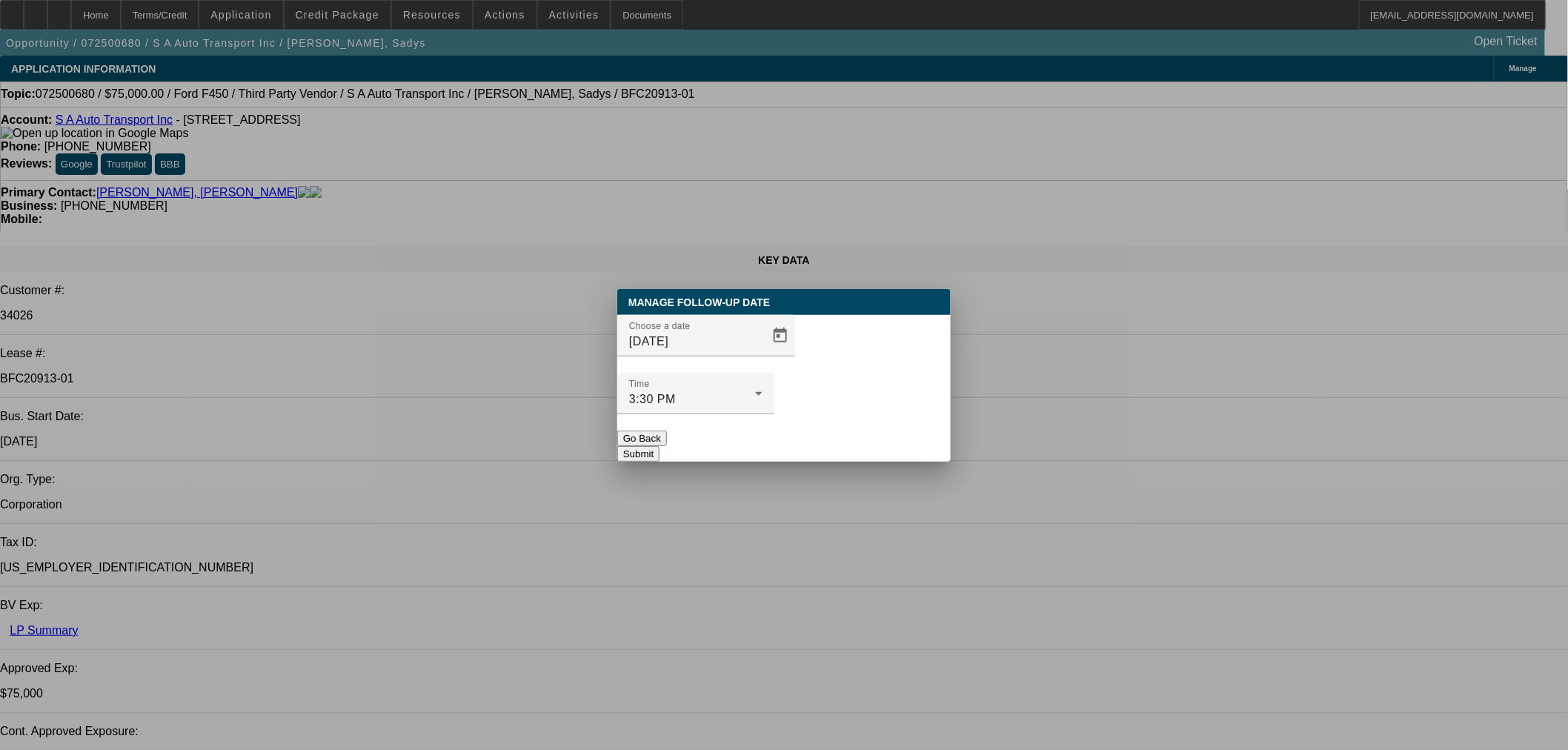
click at [775, 430] on div "Go Back" at bounding box center [784, 438] width 334 height 16
click at [660, 446] on button "Submit" at bounding box center [639, 454] width 42 height 16
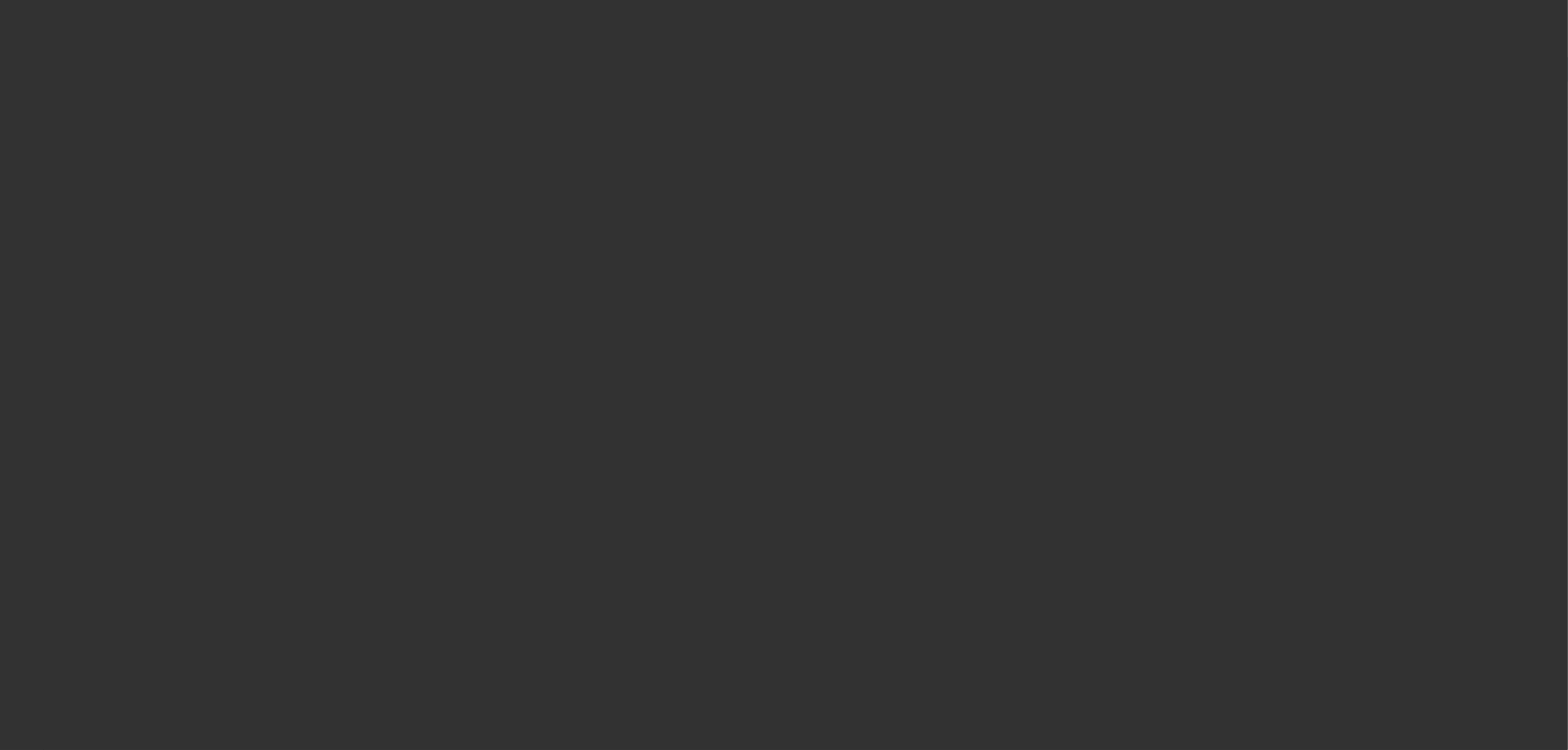
select select "0"
select select "6"
select select "0"
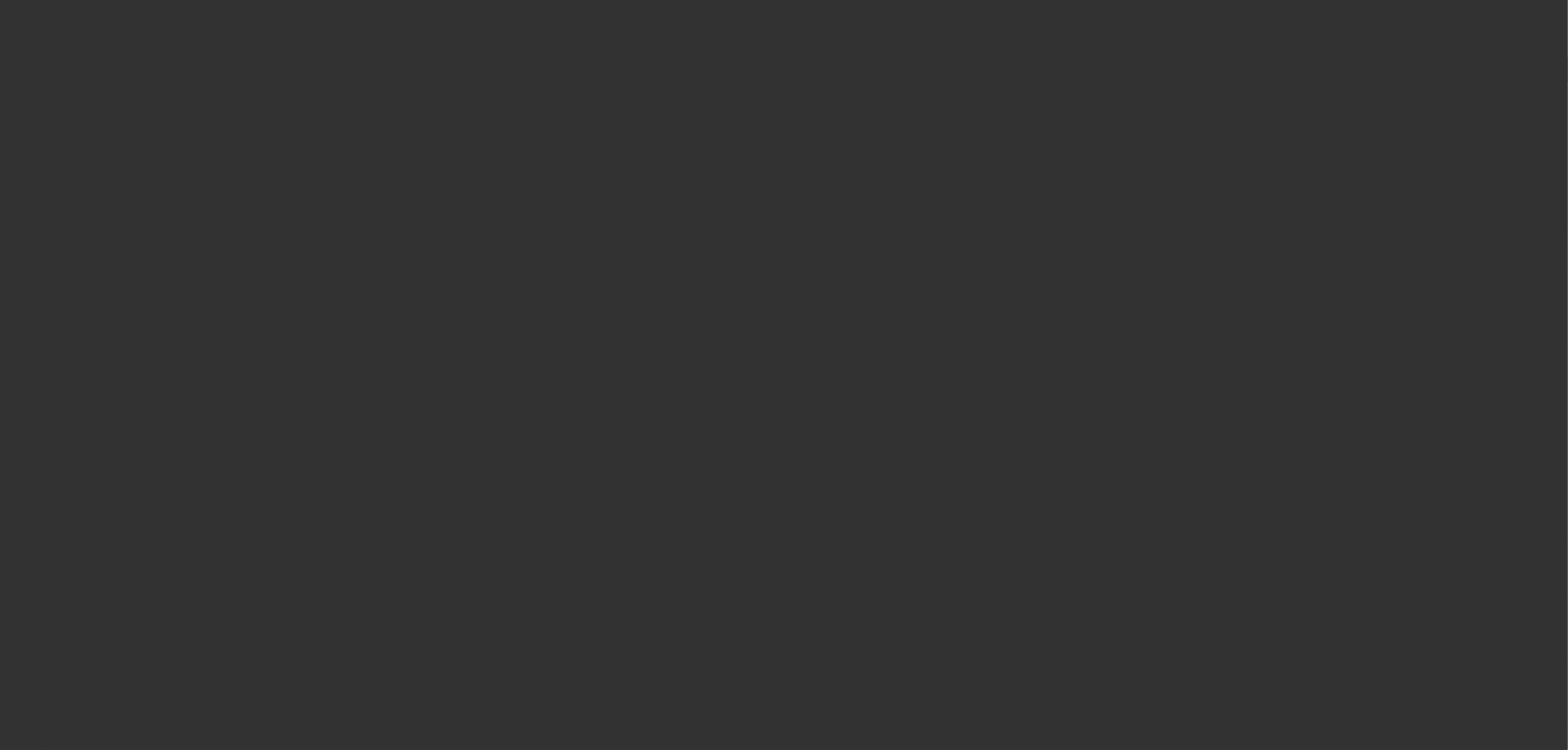
select select "0"
select select "6"
select select "0"
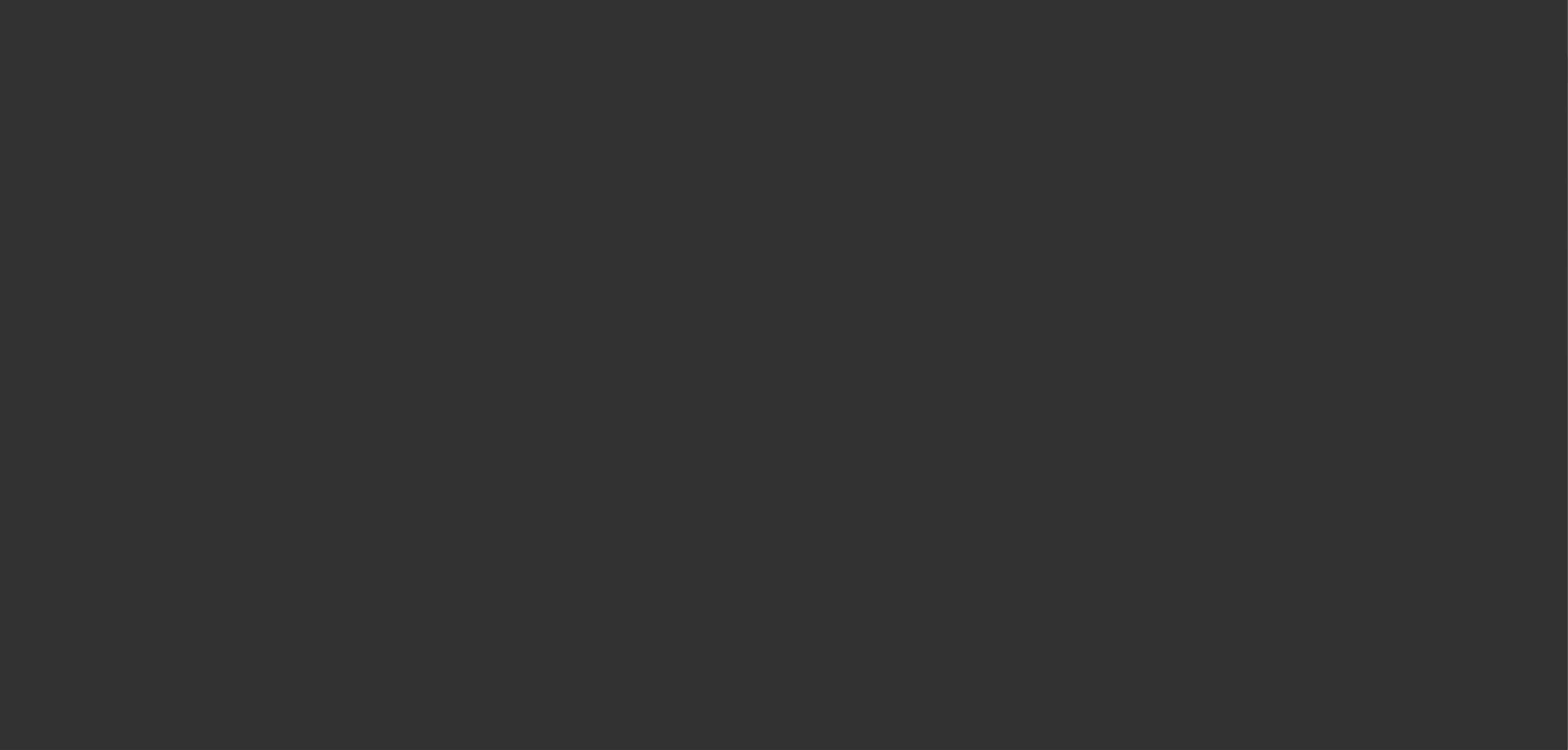
select select "6"
select select "0"
select select "6"
